Goal: Task Accomplishment & Management: Manage account settings

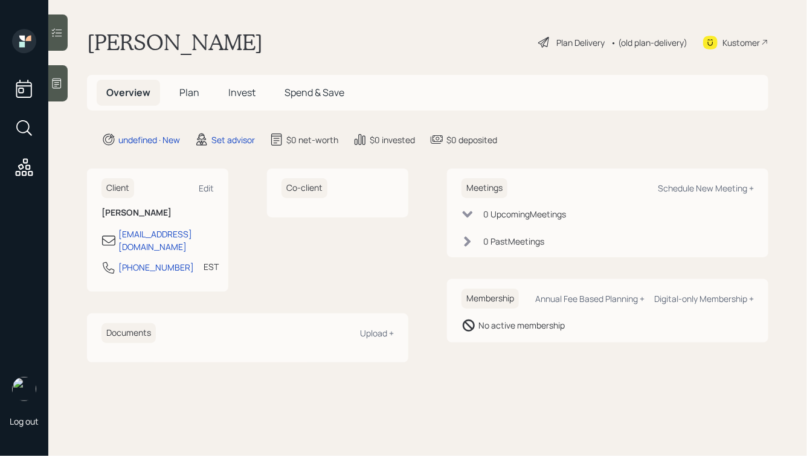
click at [56, 82] on icon at bounding box center [57, 83] width 12 height 12
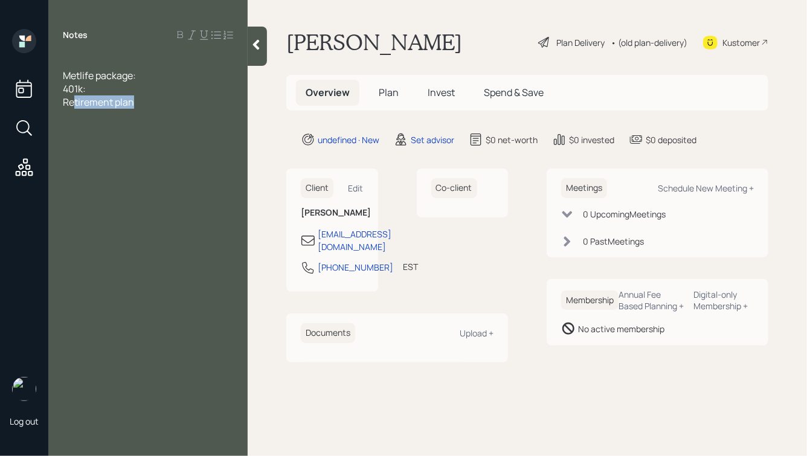
drag, startPoint x: 141, startPoint y: 108, endPoint x: 74, endPoint y: 103, distance: 66.6
click at [74, 103] on div "Retirement plan" at bounding box center [148, 101] width 170 height 13
click at [65, 62] on div at bounding box center [148, 62] width 170 height 13
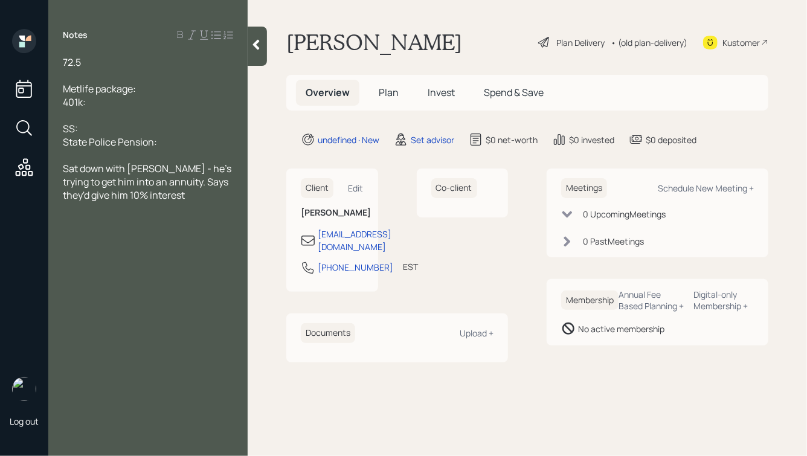
click at [97, 62] on div "72.5" at bounding box center [148, 62] width 170 height 13
drag, startPoint x: 127, startPoint y: 102, endPoint x: 27, endPoint y: 65, distance: 107.6
click at [27, 65] on div "Log out Notes 72.5 Metlife package: 401k: SS: State Police Pension: Sat down wi…" at bounding box center [403, 228] width 807 height 456
click at [100, 74] on div at bounding box center [148, 75] width 170 height 13
drag, startPoint x: 77, startPoint y: 75, endPoint x: 50, endPoint y: 69, distance: 27.8
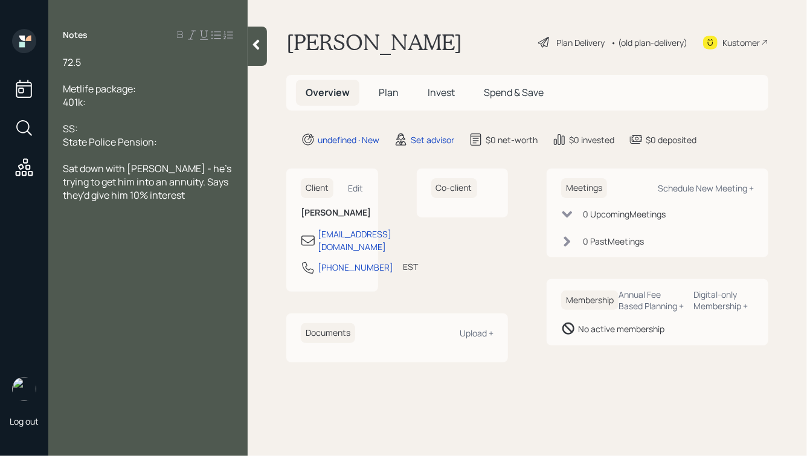
click at [50, 69] on div "72.5 Metlife package: 401k: SS: State Police Pension: Sat down with [PERSON_NAM…" at bounding box center [147, 129] width 199 height 146
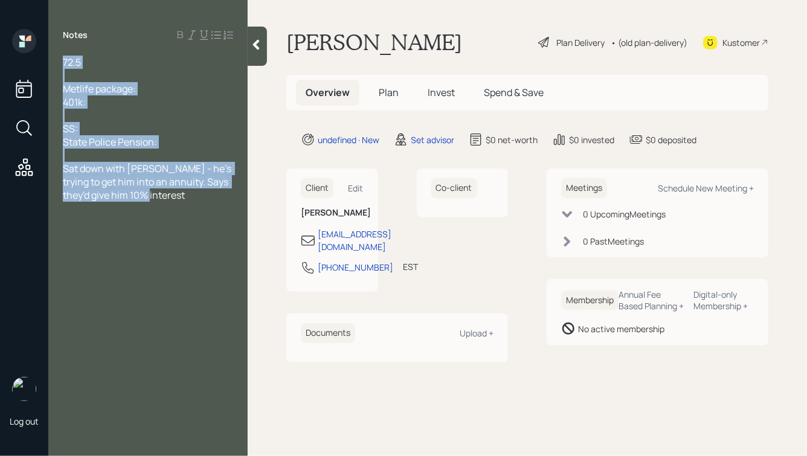
drag, startPoint x: 63, startPoint y: 62, endPoint x: 204, endPoint y: 205, distance: 200.8
click at [204, 205] on div "Notes 72.5 Metlife package: 401k: SS: State Police Pension: Sat down with [PERS…" at bounding box center [147, 235] width 199 height 413
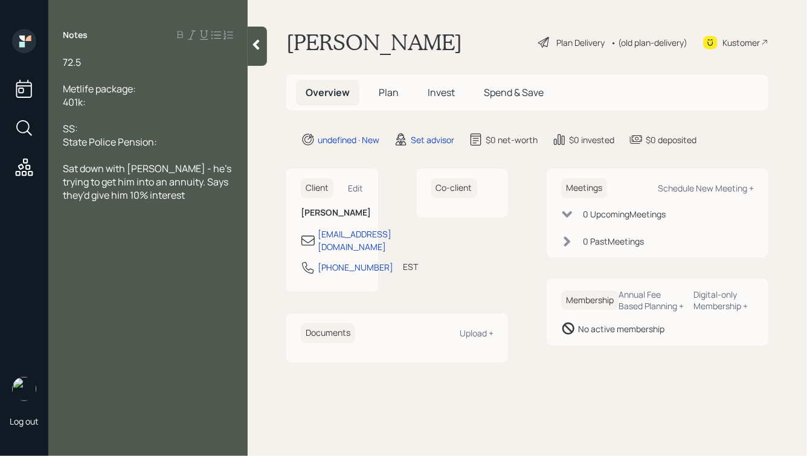
click at [204, 205] on div "Notes 72.5 Metlife package: 401k: SS: State Police Pension: Sat down with [PERS…" at bounding box center [147, 235] width 199 height 413
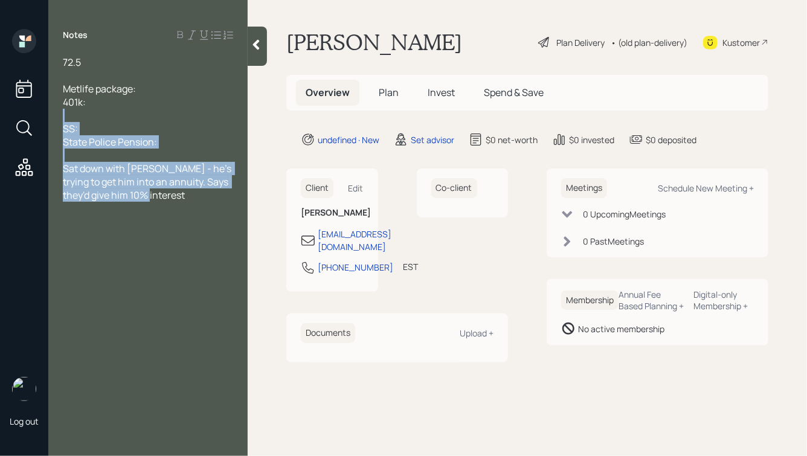
drag, startPoint x: 170, startPoint y: 199, endPoint x: 75, endPoint y: 109, distance: 131.2
click at [75, 111] on div "72.5 Metlife package: 401k: SS: State Police Pension: Sat down with [PERSON_NAM…" at bounding box center [148, 129] width 170 height 146
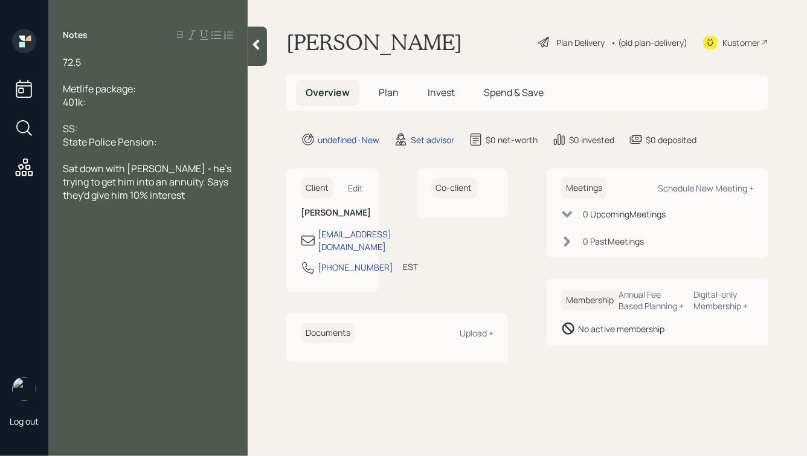
click at [83, 109] on div at bounding box center [148, 115] width 170 height 13
drag, startPoint x: 103, startPoint y: 101, endPoint x: 39, endPoint y: 69, distance: 71.6
click at [39, 70] on div "Log out Notes 72.5 Metlife package: 401k: SS: State Police Pension: Sat down wi…" at bounding box center [403, 228] width 807 height 456
click at [89, 69] on div at bounding box center [148, 75] width 170 height 13
click at [90, 58] on div "72.5" at bounding box center [148, 62] width 170 height 13
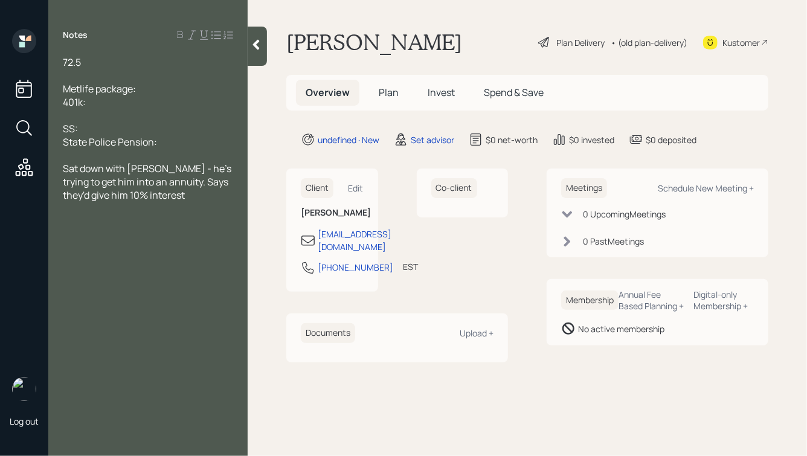
click at [179, 140] on div "State Police Pension:" at bounding box center [148, 141] width 170 height 13
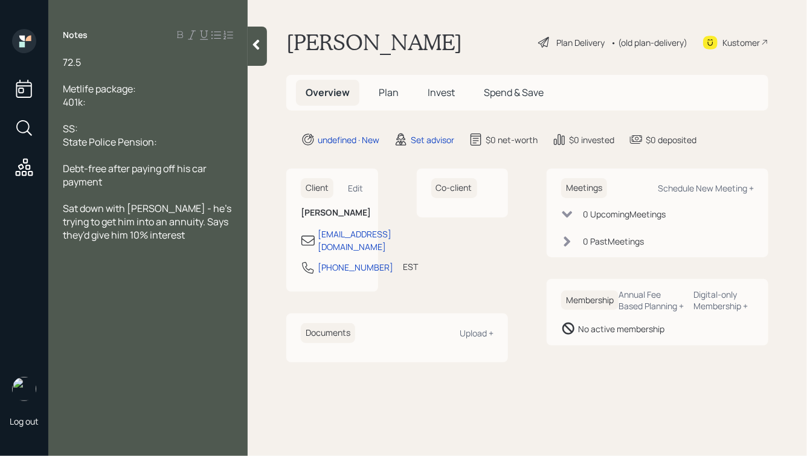
click at [187, 141] on div "State Police Pension:" at bounding box center [148, 141] width 170 height 13
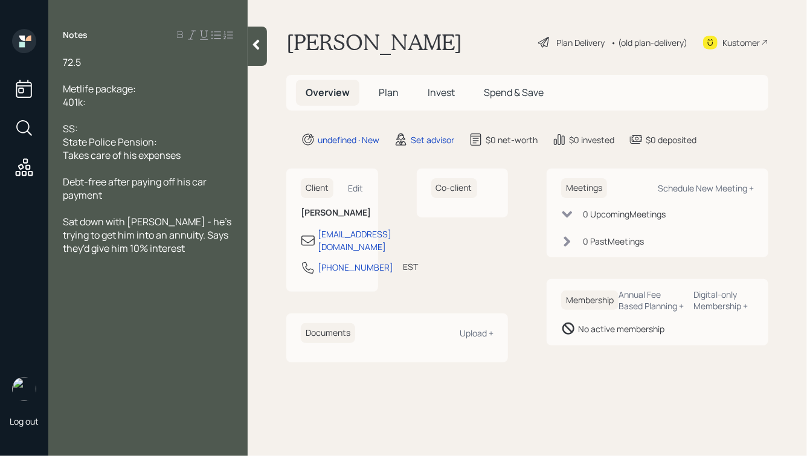
click at [180, 141] on div "State Police Pension:" at bounding box center [148, 141] width 170 height 13
click at [194, 157] on div "Takes care of his expenses" at bounding box center [148, 155] width 170 height 13
click at [61, 157] on div "72.5 Metlife package: 401k: SS: State Police Pension: Takes care of his expense…" at bounding box center [147, 155] width 199 height 199
click at [63, 157] on span "Takes care of his expenses" at bounding box center [122, 155] width 118 height 13
click at [172, 142] on div "State Police Pension:" at bounding box center [148, 141] width 170 height 13
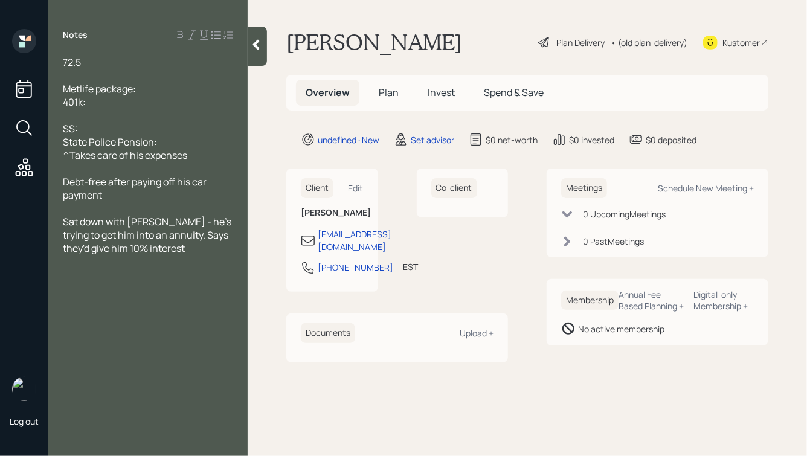
click at [136, 64] on div "72.5" at bounding box center [148, 62] width 170 height 13
click at [126, 95] on span "Metlife package:" at bounding box center [99, 88] width 73 height 13
click at [115, 103] on div "401k:" at bounding box center [148, 101] width 170 height 13
click at [116, 80] on div at bounding box center [148, 75] width 170 height 13
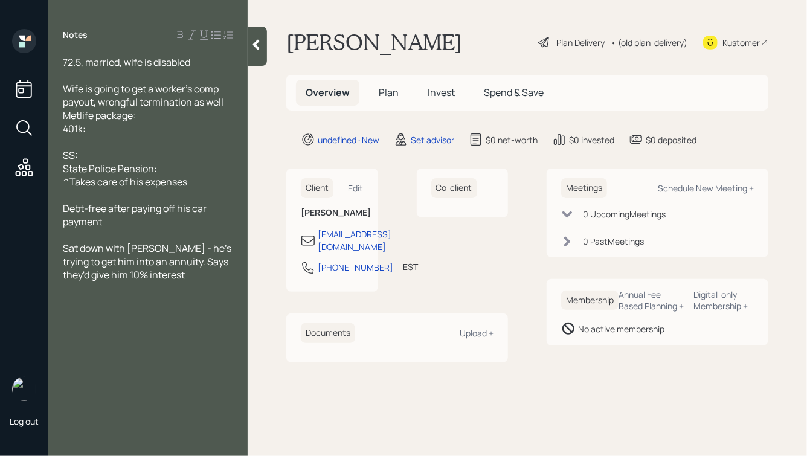
click at [160, 114] on div "Metlife package:" at bounding box center [148, 115] width 170 height 13
click at [170, 278] on div "Sat down with [PERSON_NAME] - he's trying to get him into an annuity. Says they…" at bounding box center [148, 262] width 170 height 40
click at [225, 100] on div "Wife is going to get a worker's comp payout, wrongful termination as well" at bounding box center [148, 95] width 170 height 27
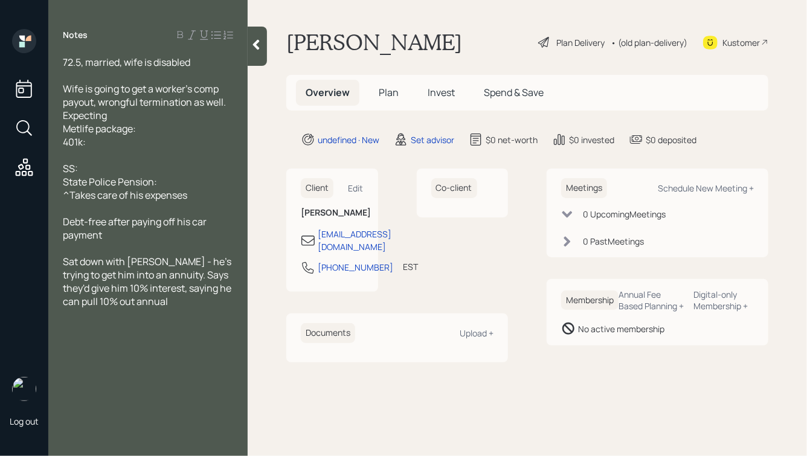
drag, startPoint x: 114, startPoint y: 115, endPoint x: 58, endPoint y: 115, distance: 56.2
click at [58, 115] on div "72.5, married, wife is disabled Wife is going to get a worker's comp payout, wr…" at bounding box center [147, 182] width 199 height 253
click at [199, 64] on div "72.5, married, wife is disabled" at bounding box center [148, 62] width 170 height 13
click at [155, 130] on div "Metlife package:" at bounding box center [148, 128] width 170 height 13
click at [120, 137] on div "401k:" at bounding box center [148, 141] width 170 height 13
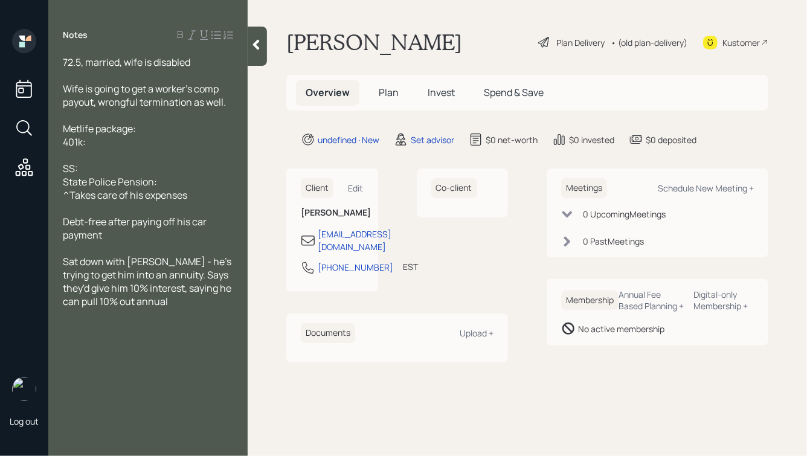
click at [94, 182] on span "State Police Pension:" at bounding box center [110, 181] width 94 height 13
click at [101, 166] on div "SS:" at bounding box center [148, 168] width 170 height 13
click at [167, 179] on div "State Police Pension:" at bounding box center [148, 181] width 170 height 13
click at [149, 169] on div "SS:" at bounding box center [148, 168] width 170 height 13
click at [127, 141] on div "401k:" at bounding box center [148, 141] width 170 height 13
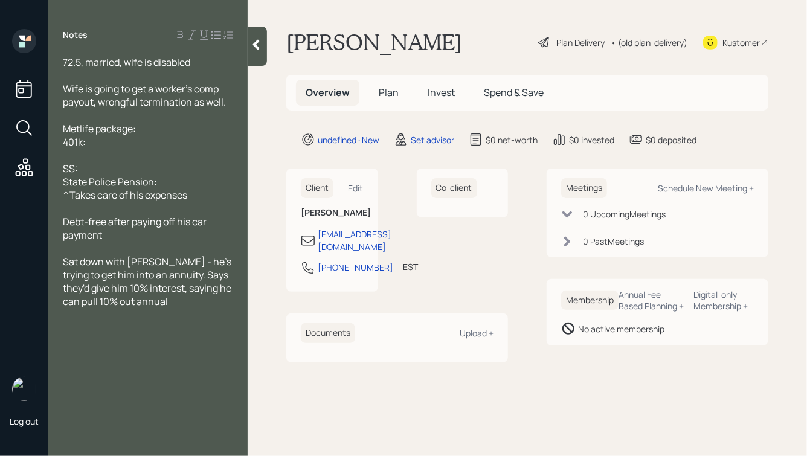
click at [155, 130] on div "Metlife package:" at bounding box center [148, 128] width 170 height 13
click at [117, 167] on div "SS:" at bounding box center [148, 168] width 170 height 13
click at [161, 130] on div "Metlife package:" at bounding box center [148, 128] width 170 height 13
click at [139, 141] on div "401k:" at bounding box center [148, 141] width 170 height 13
click at [154, 129] on div "Metlife package:" at bounding box center [148, 128] width 170 height 13
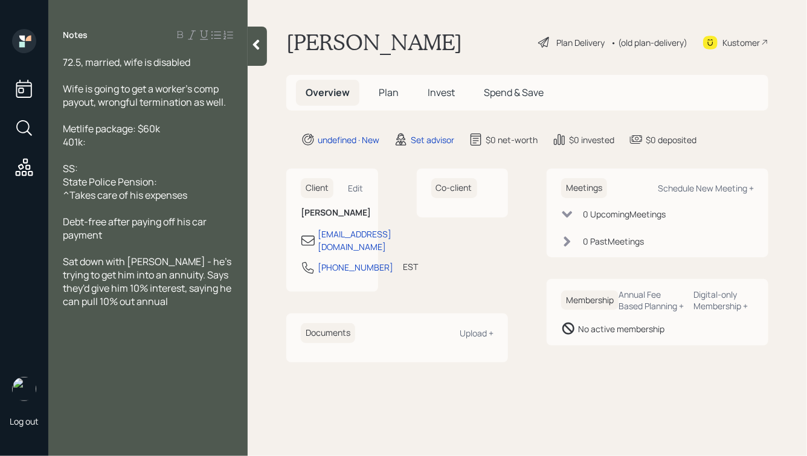
click at [183, 145] on div "401k:" at bounding box center [148, 141] width 170 height 13
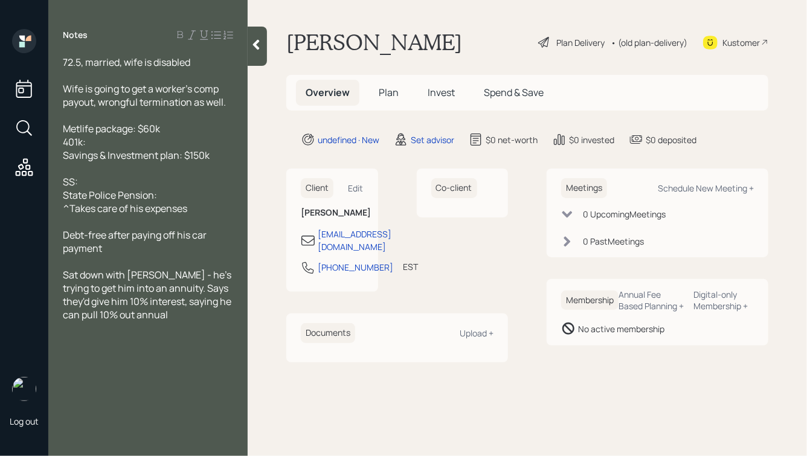
click at [118, 138] on div "401k:" at bounding box center [148, 141] width 170 height 13
click at [175, 127] on div "Metlife package: $60k" at bounding box center [148, 128] width 170 height 13
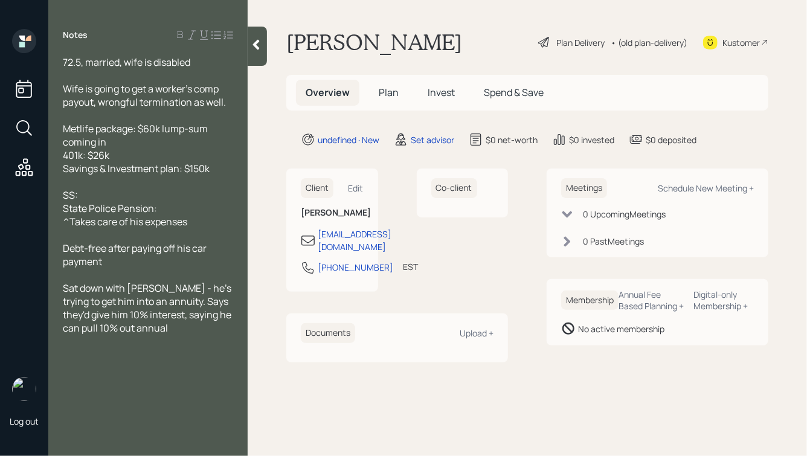
click at [216, 169] on div "Savings & Investment plan: $150k" at bounding box center [148, 168] width 170 height 13
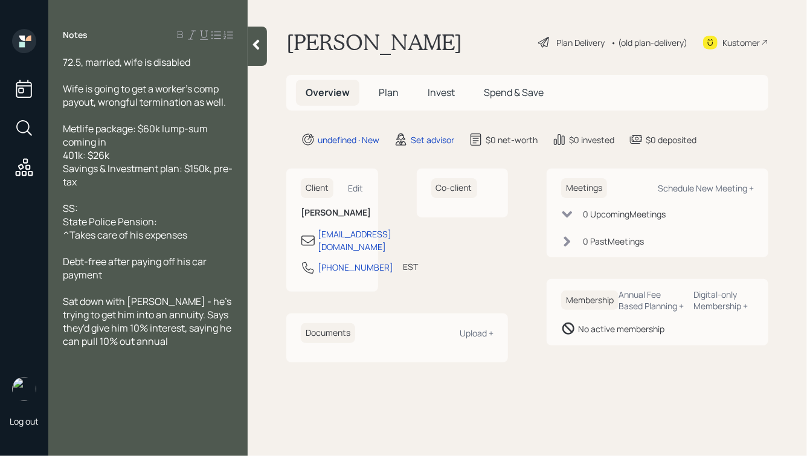
click at [119, 213] on div "SS:" at bounding box center [148, 208] width 170 height 13
click at [63, 155] on span "401k: $26k" at bounding box center [86, 155] width 47 height 13
click at [193, 61] on div "72.5, married, wife is disabled" at bounding box center [148, 62] width 170 height 13
click at [108, 208] on div "SS:" at bounding box center [148, 208] width 170 height 13
click at [162, 224] on div "State Police Pension:" at bounding box center [148, 221] width 170 height 13
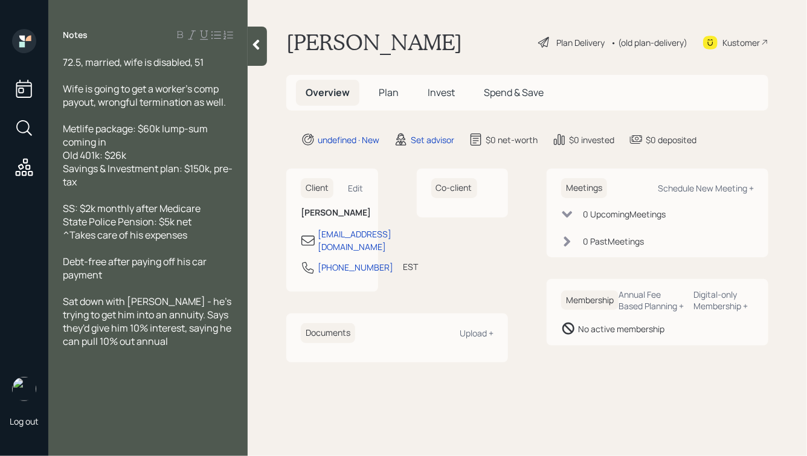
click at [200, 236] on div "^Takes care of his expenses" at bounding box center [148, 234] width 170 height 13
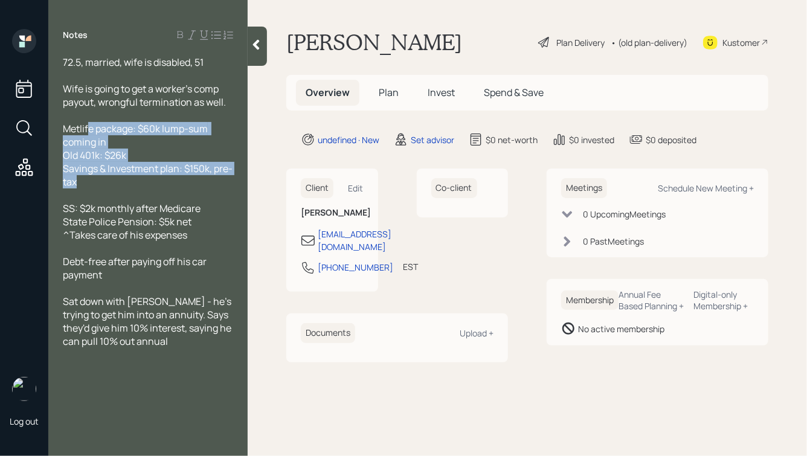
drag, startPoint x: 117, startPoint y: 181, endPoint x: 88, endPoint y: 129, distance: 60.3
click at [88, 130] on div "72.5, married, wife is disabled, 51 Wife is going to get a worker's comp payout…" at bounding box center [148, 202] width 170 height 292
click at [161, 172] on span "Savings & Investment plan: $150k, pre-tax" at bounding box center [148, 175] width 170 height 27
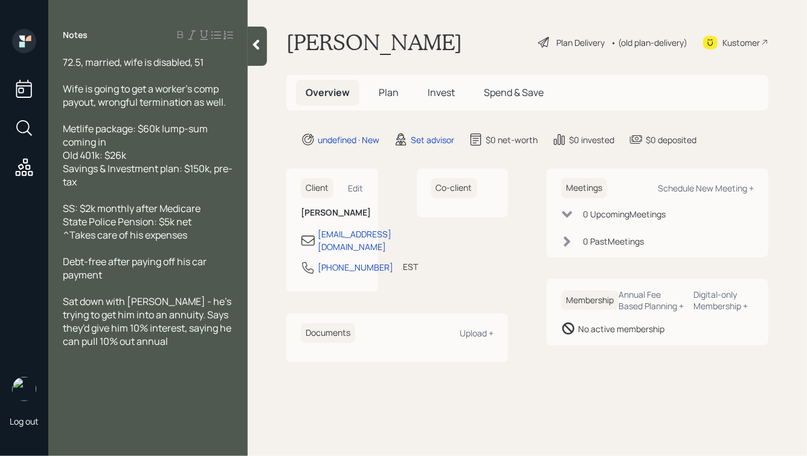
click at [143, 178] on div "Savings & Investment plan: $150k, pre-tax" at bounding box center [148, 175] width 170 height 27
click at [136, 274] on div "Debt-free after paying off his car payment" at bounding box center [148, 268] width 170 height 27
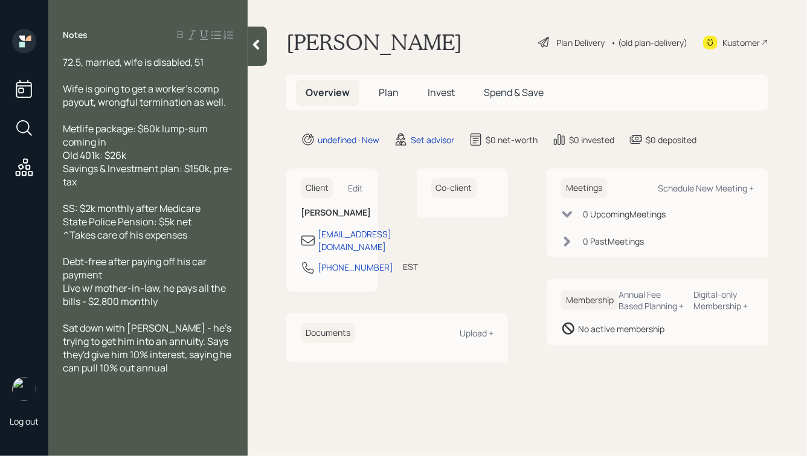
click at [80, 306] on span "Live w/ mother-in-law, he pays all the bills - $2,800 monthly" at bounding box center [145, 294] width 165 height 27
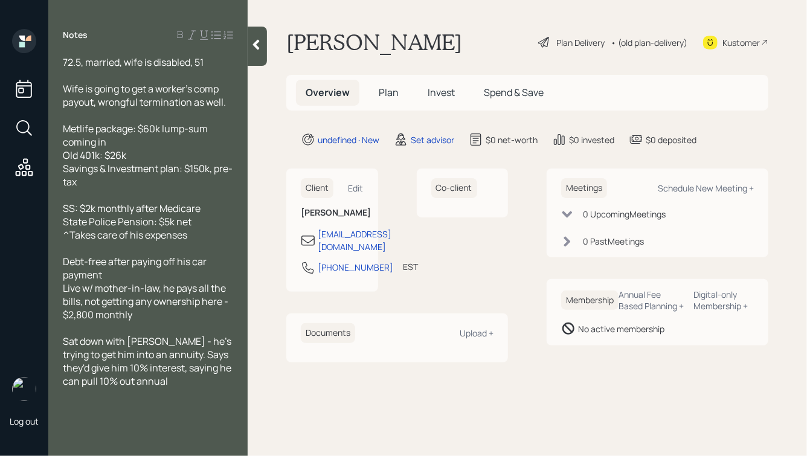
click at [154, 312] on div "Live w/ mother-in-law, he pays all the bills, not getting any ownership here - …" at bounding box center [148, 301] width 170 height 40
click at [256, 40] on icon at bounding box center [256, 45] width 12 height 12
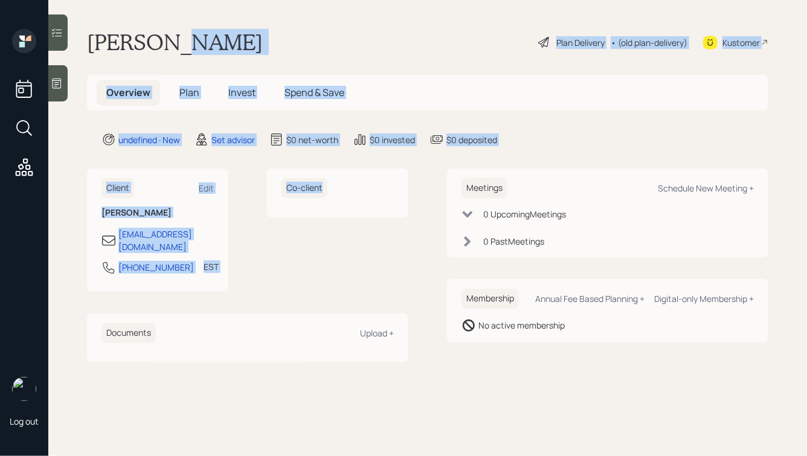
drag, startPoint x: 421, startPoint y: 206, endPoint x: 168, endPoint y: 27, distance: 309.9
click at [169, 28] on main "[PERSON_NAME] Plan Delivery • (old plan-delivery) Kustomer Overview Plan Invest…" at bounding box center [427, 228] width 759 height 456
click at [168, 27] on main "[PERSON_NAME] Plan Delivery • (old plan-delivery) Kustomer Overview Plan Invest…" at bounding box center [427, 228] width 759 height 456
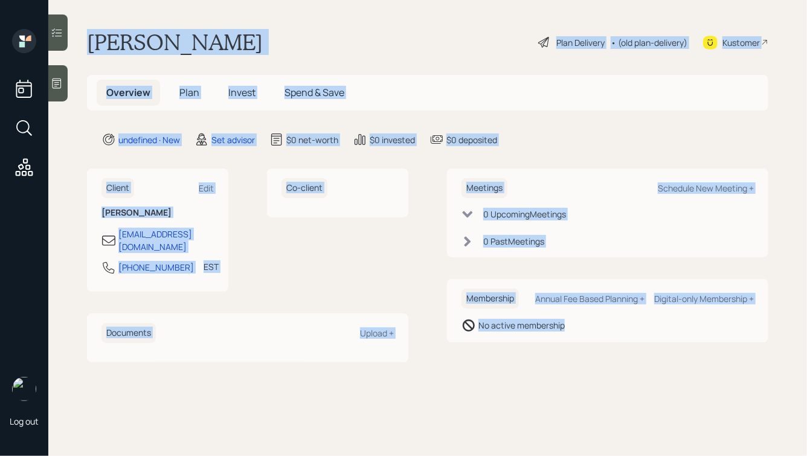
drag, startPoint x: 79, startPoint y: 25, endPoint x: 518, endPoint y: 415, distance: 587.5
click at [518, 415] on main "[PERSON_NAME] Plan Delivery • (old plan-delivery) Kustomer Overview Plan Invest…" at bounding box center [427, 228] width 759 height 456
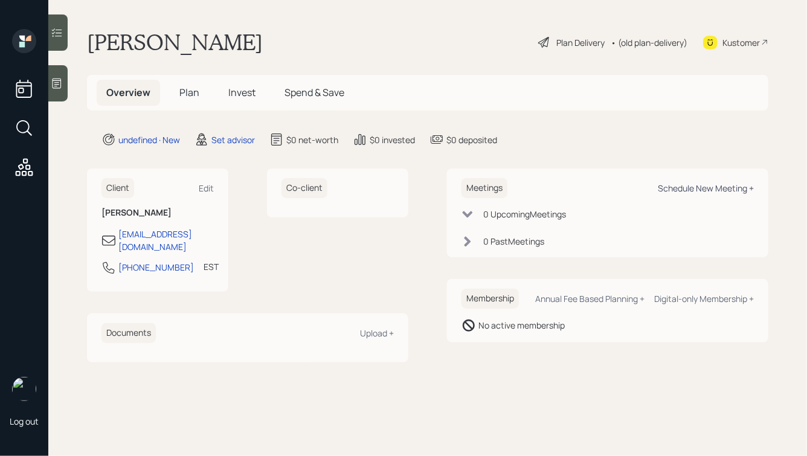
click at [680, 187] on div "Schedule New Meeting +" at bounding box center [706, 187] width 96 height 11
select select "round-[PERSON_NAME]"
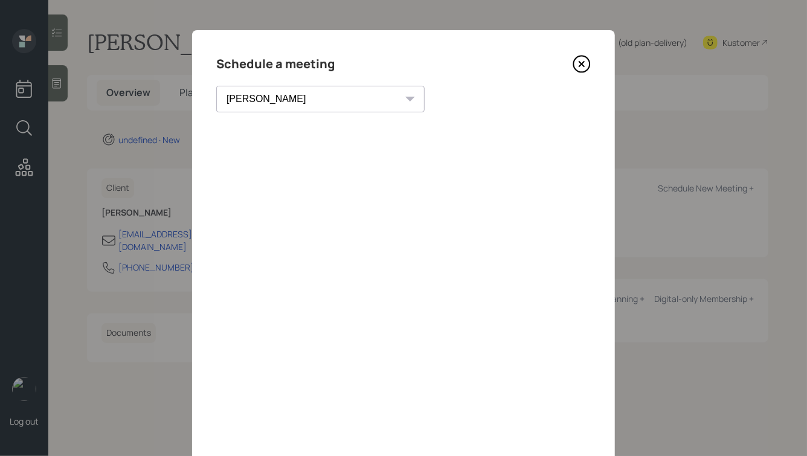
click at [582, 62] on icon at bounding box center [582, 64] width 18 height 18
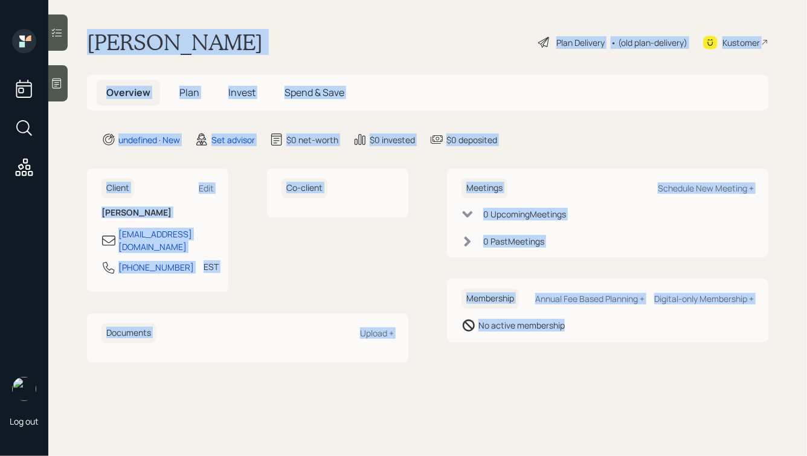
drag, startPoint x: 88, startPoint y: 29, endPoint x: 507, endPoint y: 355, distance: 530.8
click at [507, 355] on main "[PERSON_NAME] Plan Delivery • (old plan-delivery) Kustomer Overview Plan Invest…" at bounding box center [427, 228] width 759 height 456
drag, startPoint x: 597, startPoint y: 346, endPoint x: 258, endPoint y: 24, distance: 467.5
click at [258, 25] on main "[PERSON_NAME] Plan Delivery • (old plan-delivery) Kustomer Overview Plan Invest…" at bounding box center [427, 228] width 759 height 456
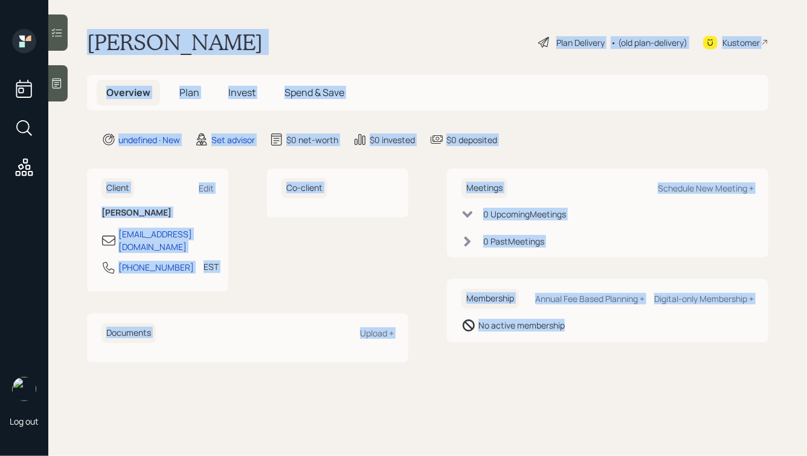
click at [225, 30] on h1 "[PERSON_NAME]" at bounding box center [175, 42] width 176 height 27
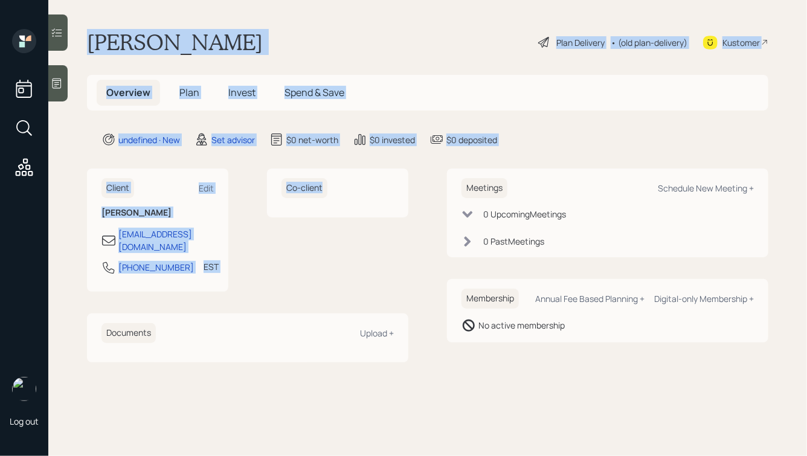
drag, startPoint x: 86, startPoint y: 34, endPoint x: 341, endPoint y: 229, distance: 320.7
click at [337, 225] on main "[PERSON_NAME] Plan Delivery • (old plan-delivery) Kustomer Overview Plan Invest…" at bounding box center [427, 228] width 759 height 456
click at [341, 229] on div "Co-client" at bounding box center [337, 230] width 141 height 123
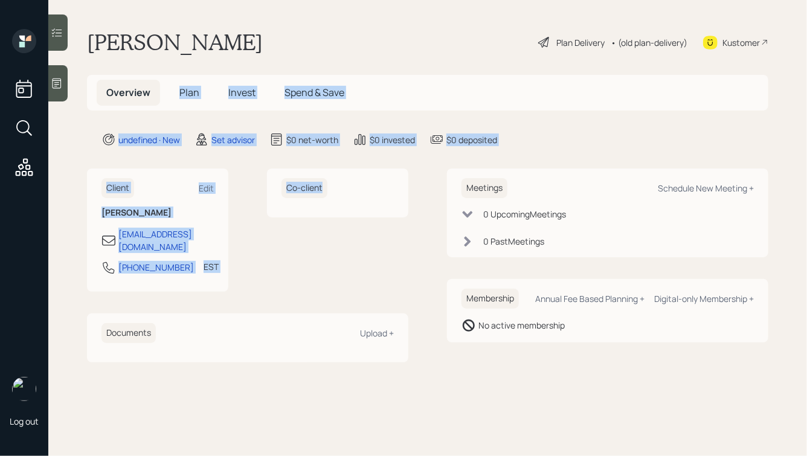
drag, startPoint x: 380, startPoint y: 228, endPoint x: 185, endPoint y: 61, distance: 256.2
click at [185, 61] on main "[PERSON_NAME] Plan Delivery • (old plan-delivery) Kustomer Overview Plan Invest…" at bounding box center [427, 228] width 759 height 456
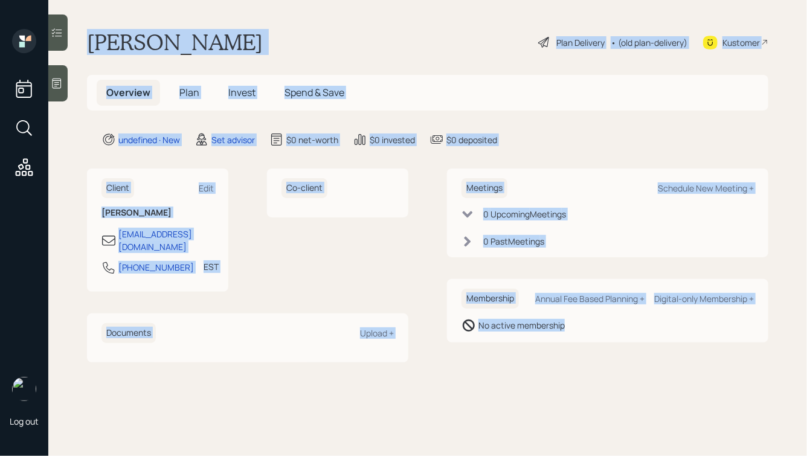
drag, startPoint x: 85, startPoint y: 35, endPoint x: 531, endPoint y: 392, distance: 571.6
click at [531, 392] on main "[PERSON_NAME] Plan Delivery • (old plan-delivery) Kustomer Overview Plan Invest…" at bounding box center [427, 228] width 759 height 456
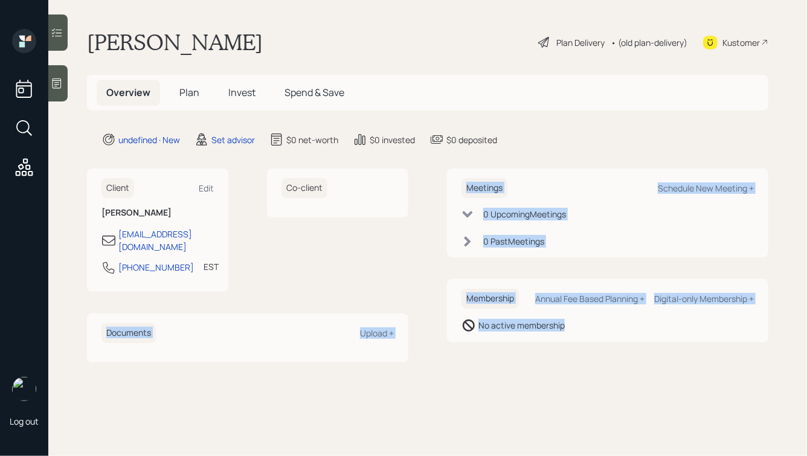
drag, startPoint x: 531, startPoint y: 392, endPoint x: 396, endPoint y: 226, distance: 214.3
click at [396, 226] on main "[PERSON_NAME] Plan Delivery • (old plan-delivery) Kustomer Overview Plan Invest…" at bounding box center [427, 228] width 759 height 456
click at [409, 188] on div "Client Edit [PERSON_NAME] [PERSON_NAME][EMAIL_ADDRESS][DOMAIN_NAME] [PHONE_NUMB…" at bounding box center [427, 265] width 681 height 193
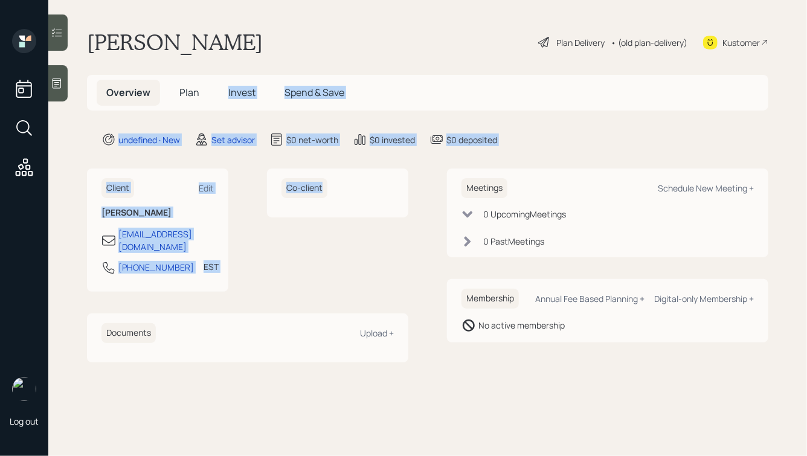
drag, startPoint x: 419, startPoint y: 190, endPoint x: 237, endPoint y: 60, distance: 223.8
click at [237, 60] on main "[PERSON_NAME] Plan Delivery • (old plan-delivery) Kustomer Overview Plan Invest…" at bounding box center [427, 228] width 759 height 456
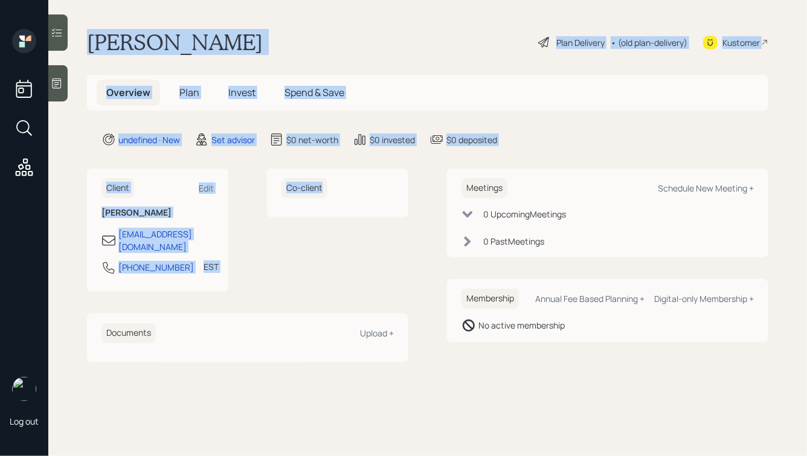
drag, startPoint x: 87, startPoint y: 35, endPoint x: 315, endPoint y: 237, distance: 304.3
click at [315, 237] on main "[PERSON_NAME] Plan Delivery • (old plan-delivery) Kustomer Overview Plan Invest…" at bounding box center [427, 228] width 759 height 456
click at [315, 237] on div "Co-client" at bounding box center [337, 230] width 141 height 123
drag, startPoint x: 407, startPoint y: 204, endPoint x: 126, endPoint y: 25, distance: 332.8
click at [126, 28] on main "[PERSON_NAME] Plan Delivery • (old plan-delivery) Kustomer Overview Plan Invest…" at bounding box center [427, 228] width 759 height 456
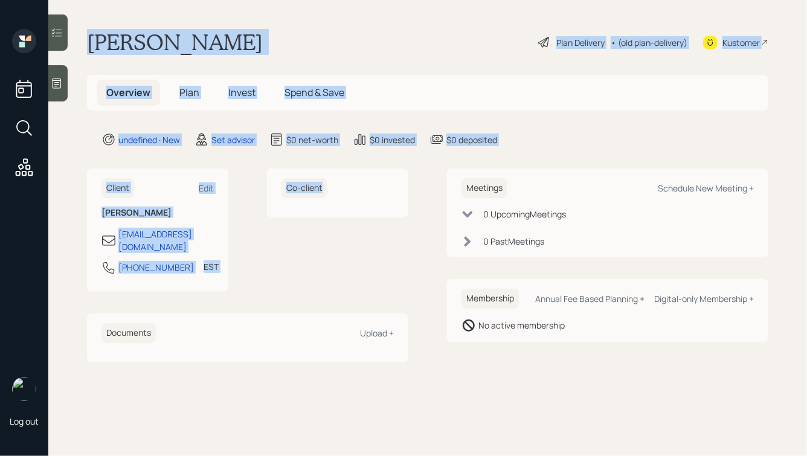
click at [126, 25] on main "[PERSON_NAME] Plan Delivery • (old plan-delivery) Kustomer Overview Plan Invest…" at bounding box center [427, 228] width 759 height 456
